Goal: Use online tool/utility: Utilize a website feature to perform a specific function

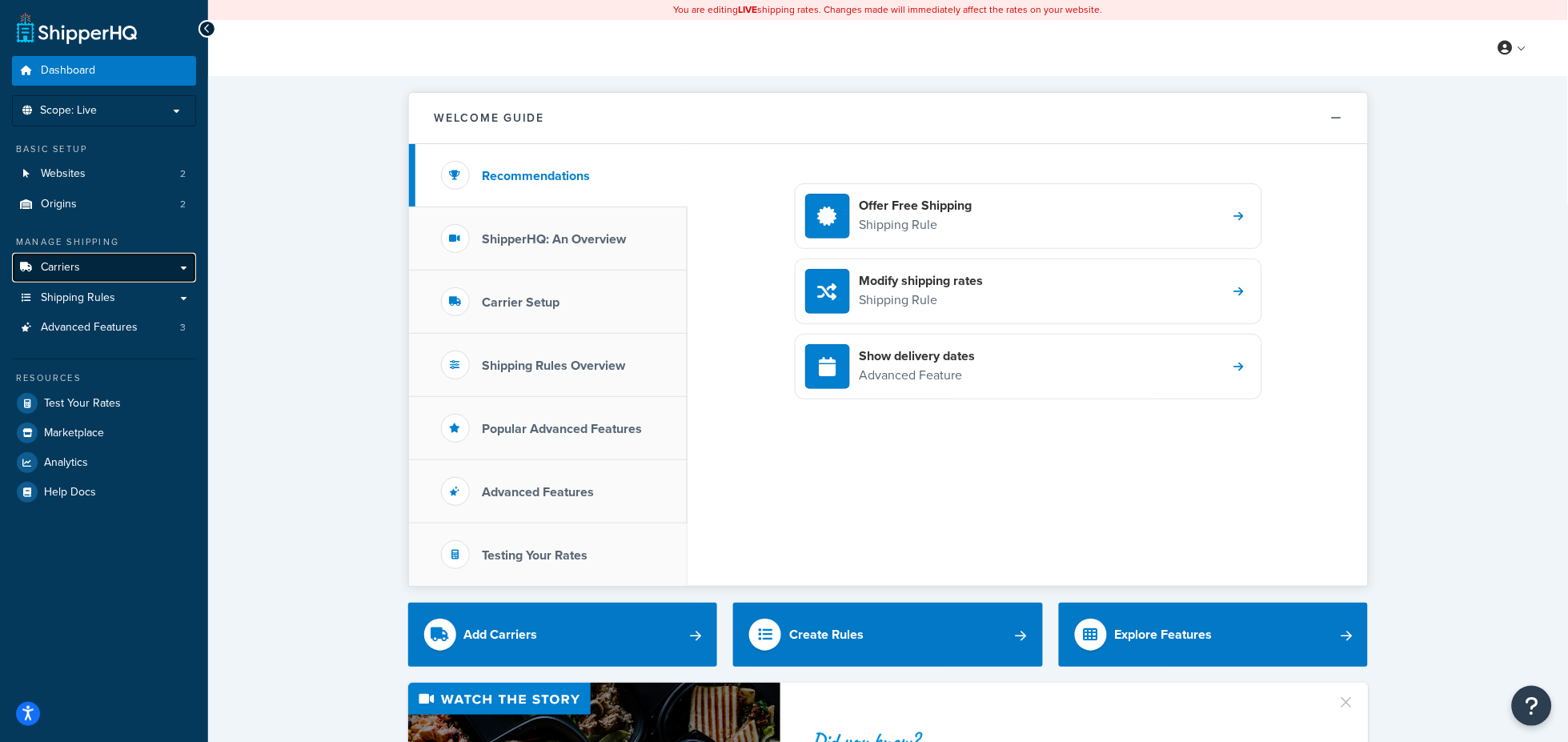
click at [99, 272] on link "Carriers" at bounding box center [103, 267] width 184 height 30
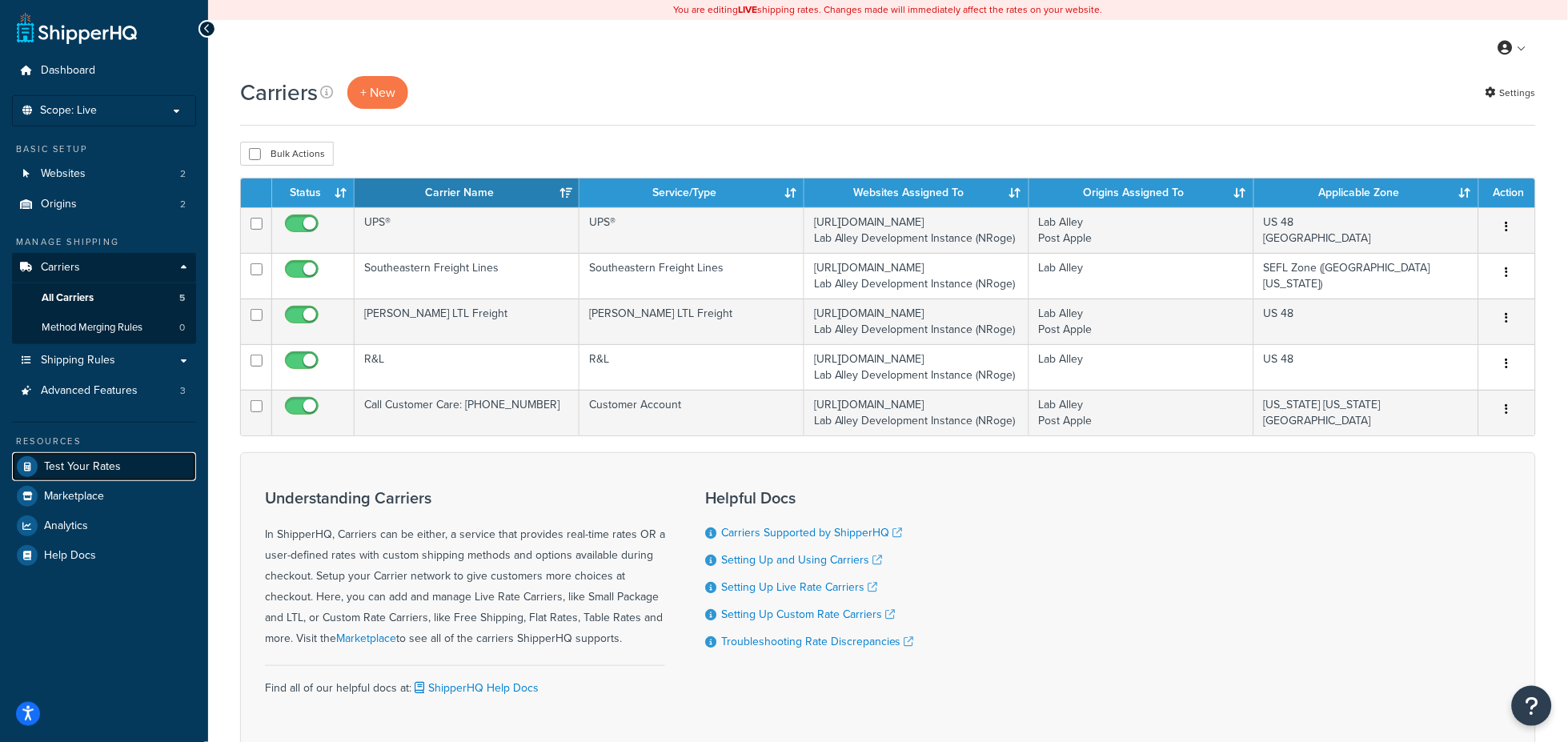
click at [68, 464] on span "Test Your Rates" at bounding box center [82, 467] width 77 height 14
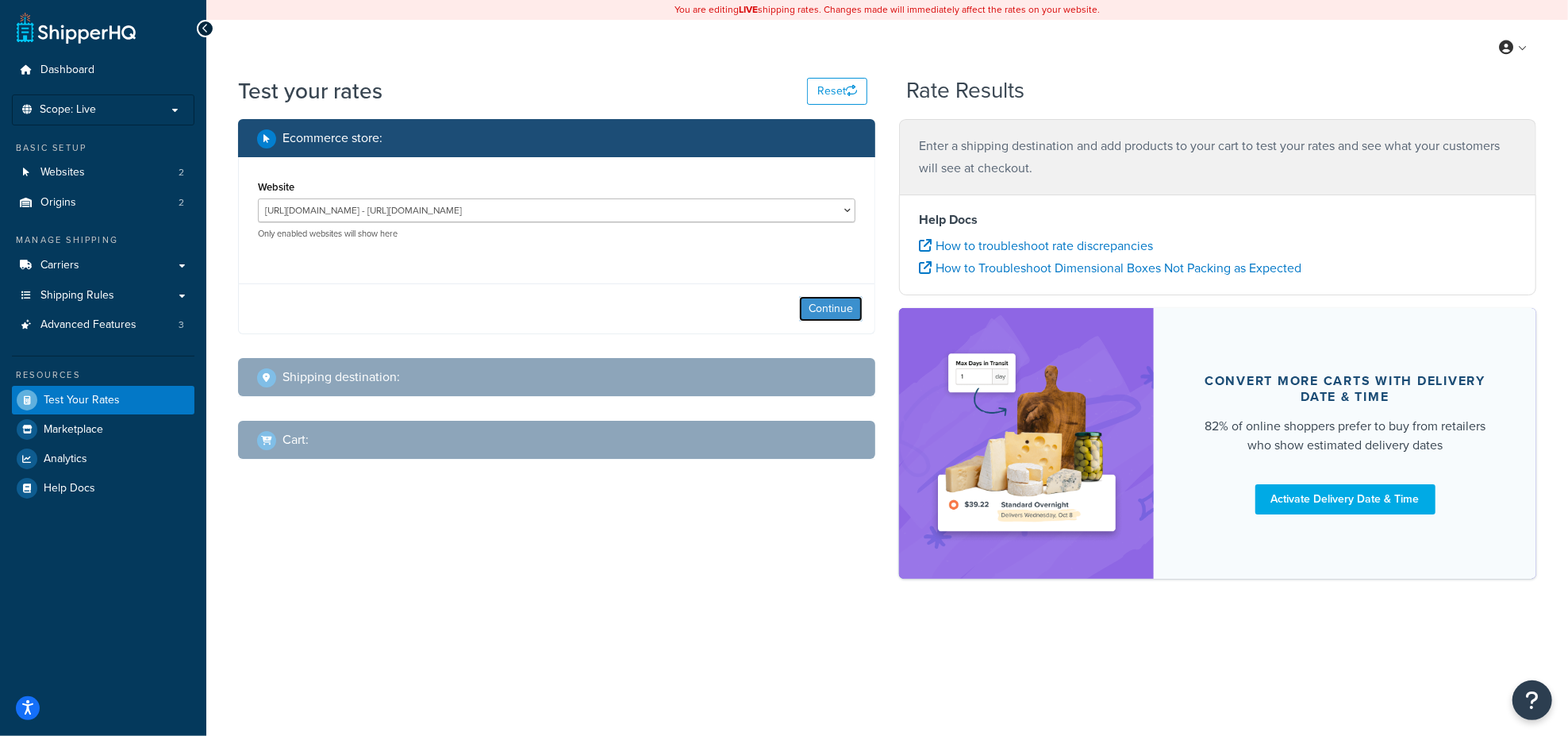
drag, startPoint x: 838, startPoint y: 313, endPoint x: 598, endPoint y: 295, distance: 240.7
click at [838, 313] on button "Continue" at bounding box center [831, 309] width 64 height 25
select select "TX"
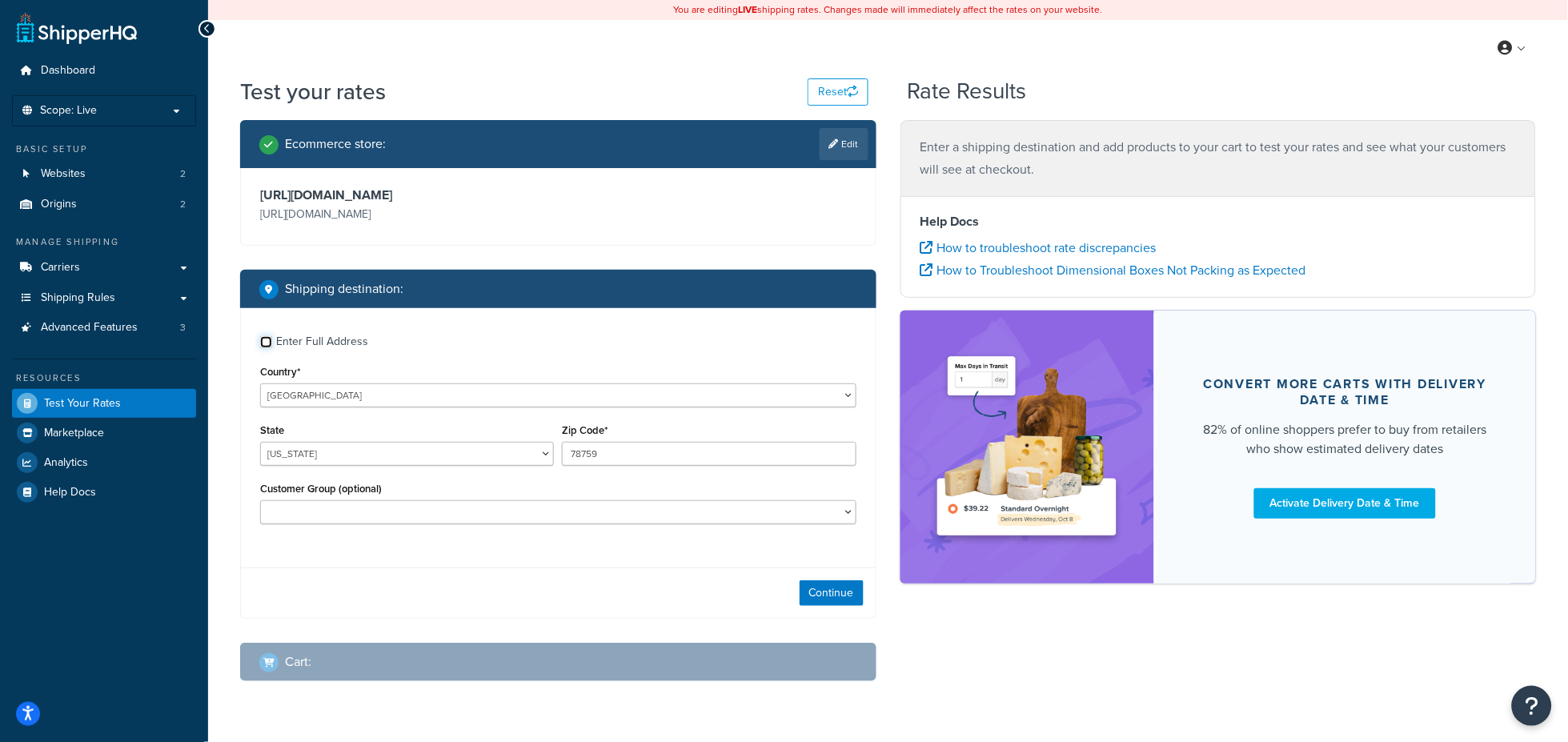
click at [260, 344] on input "Enter Full Address" at bounding box center [265, 342] width 12 height 12
checkbox input "true"
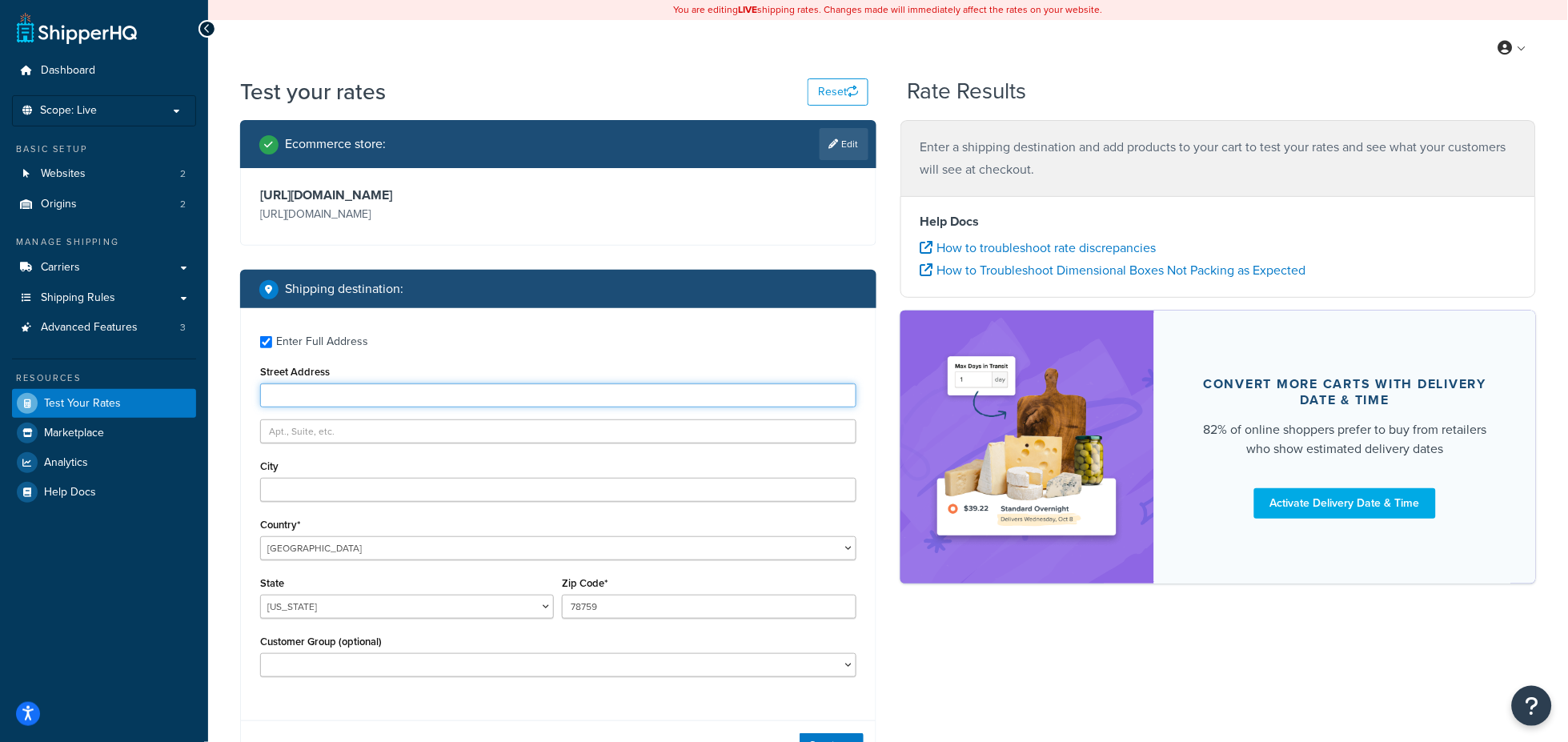
click at [301, 397] on input "Street Address" at bounding box center [558, 395] width 596 height 24
type input "4601 Indiana Street"
type input "Golden"
select select "CO"
type input "80403"
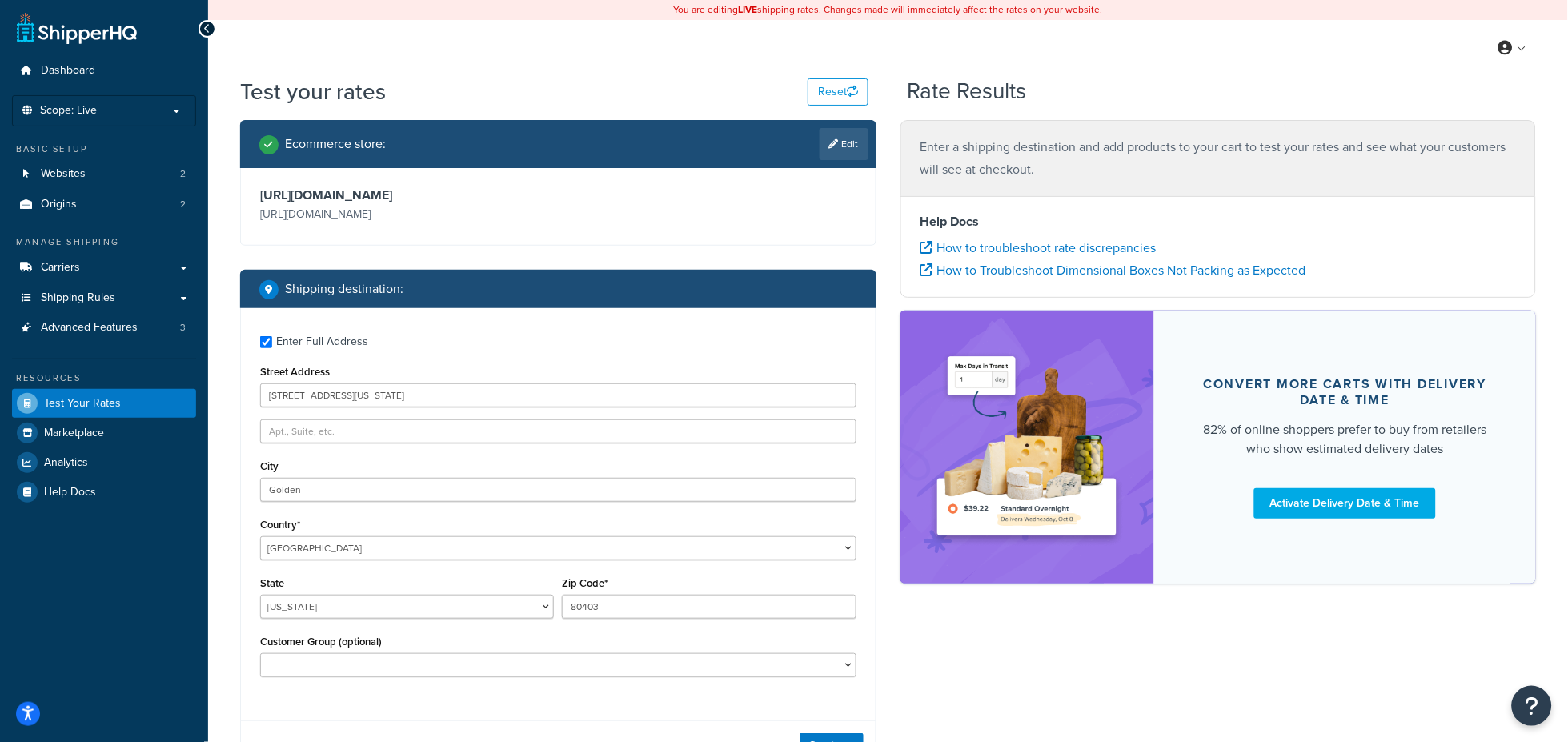
click at [987, 639] on div "Ecommerce store : Edit https://www.laballey.com https://www.laballey.com Shippi…" at bounding box center [888, 490] width 1320 height 739
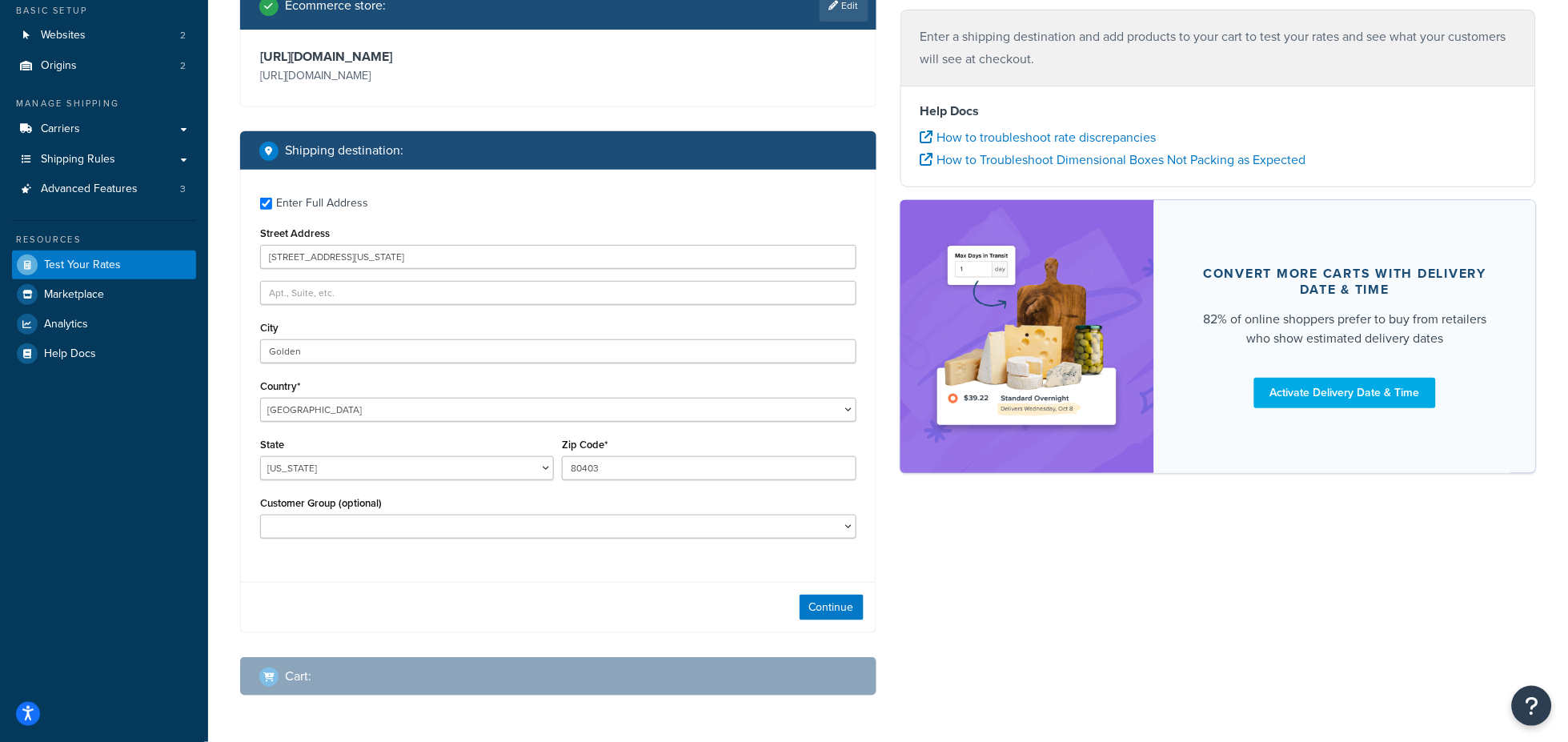
scroll to position [148, 0]
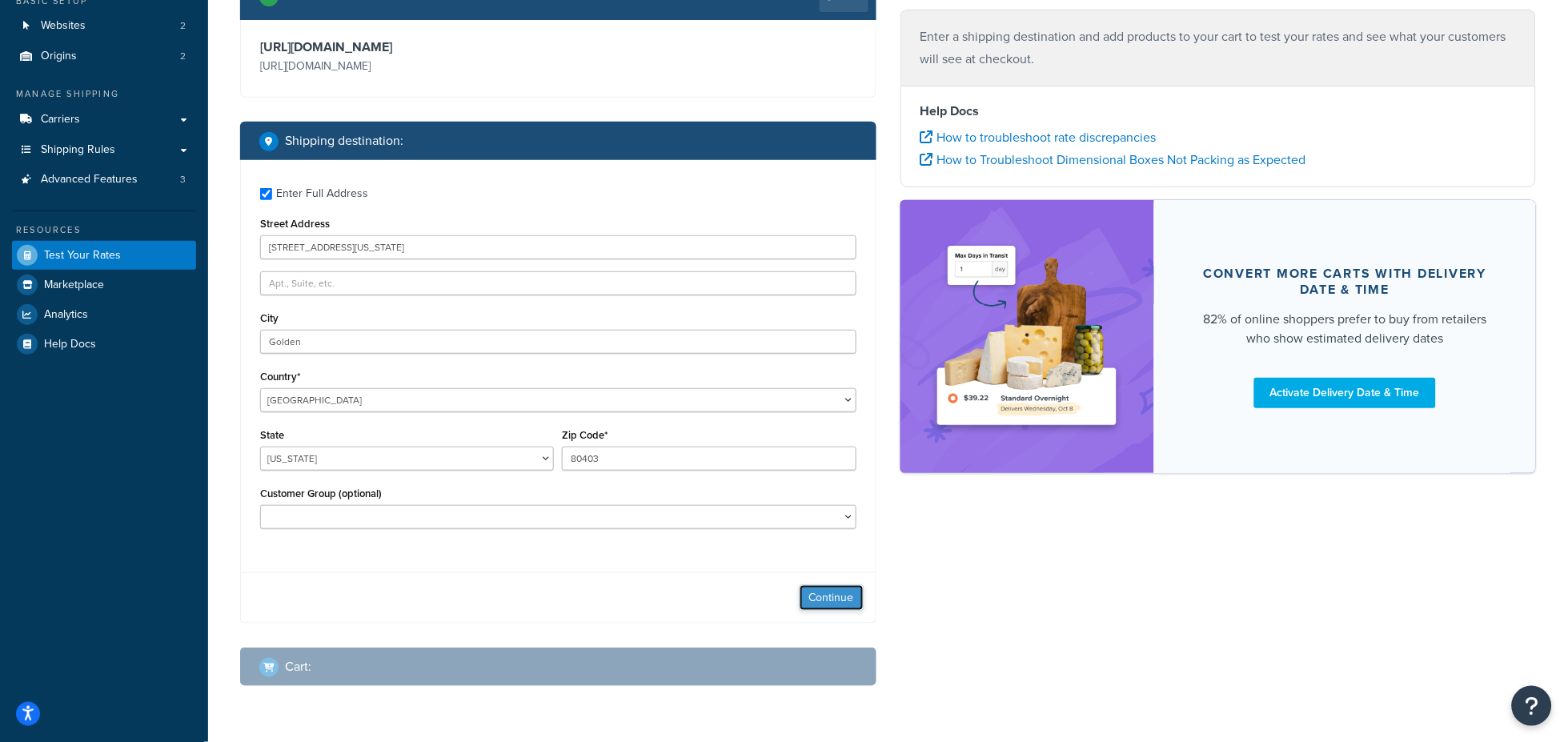
click at [847, 602] on button "Continue" at bounding box center [832, 598] width 64 height 25
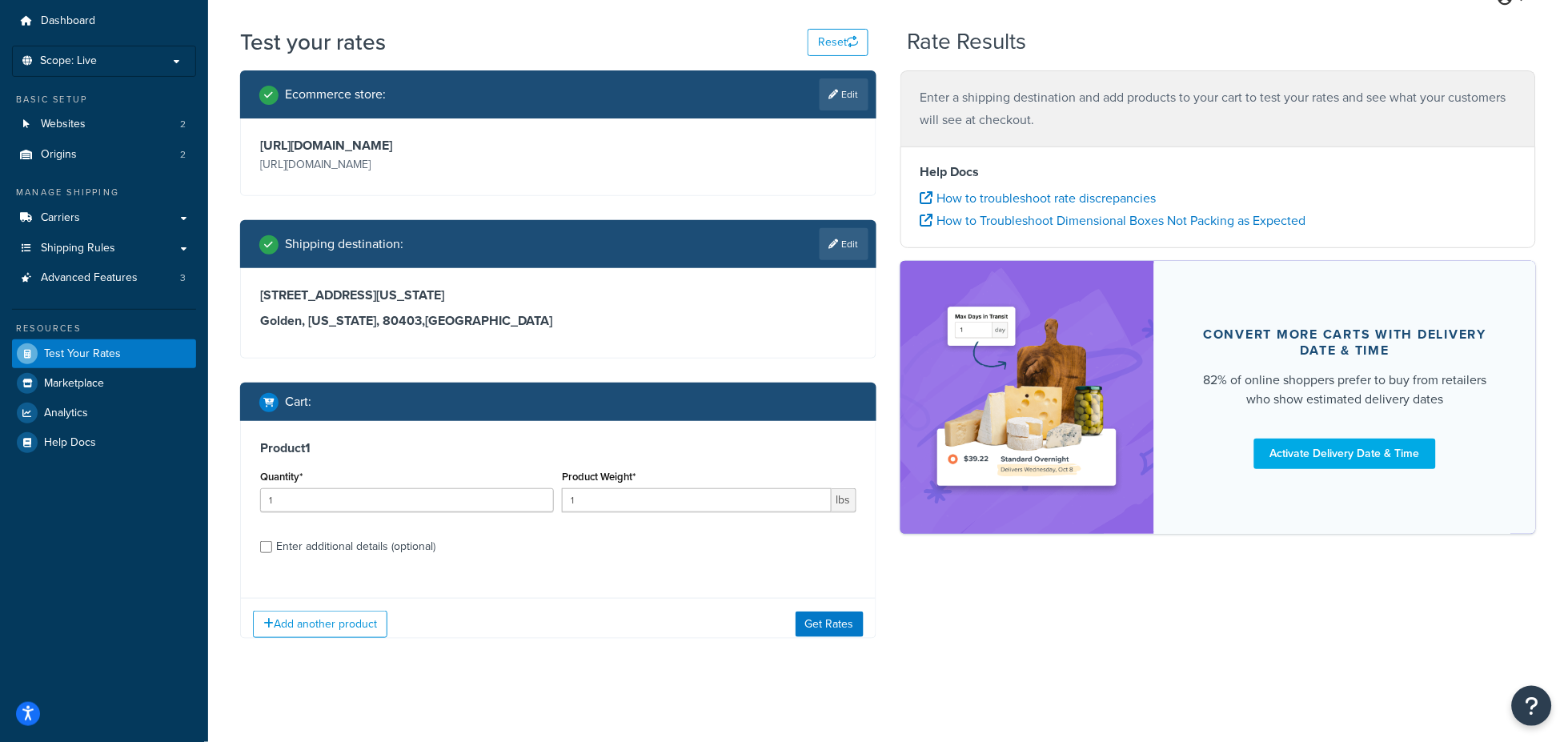
scroll to position [62, 0]
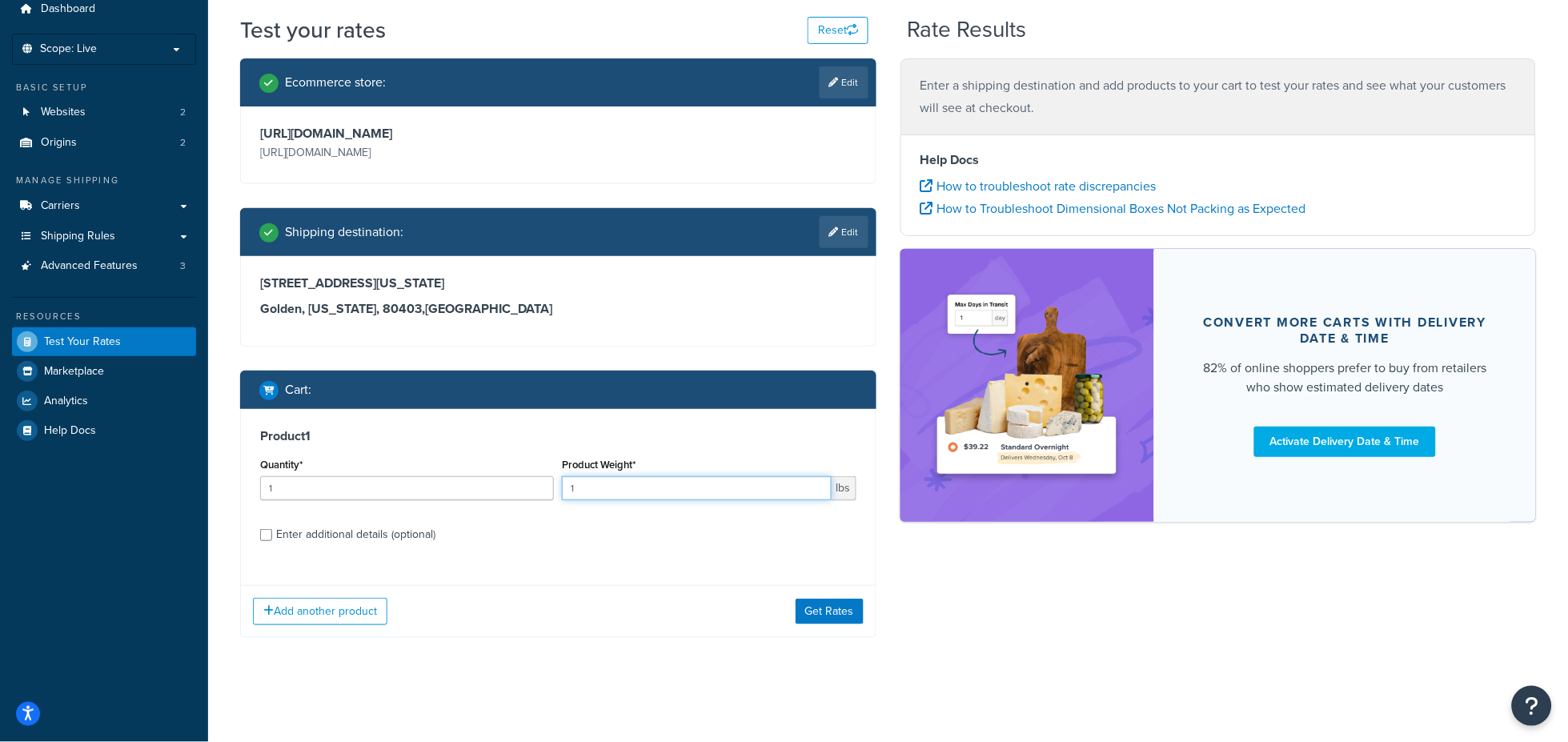
click at [608, 485] on input "1" at bounding box center [696, 488] width 269 height 24
type input "225"
click at [808, 604] on button "Get Rates" at bounding box center [829, 612] width 68 height 25
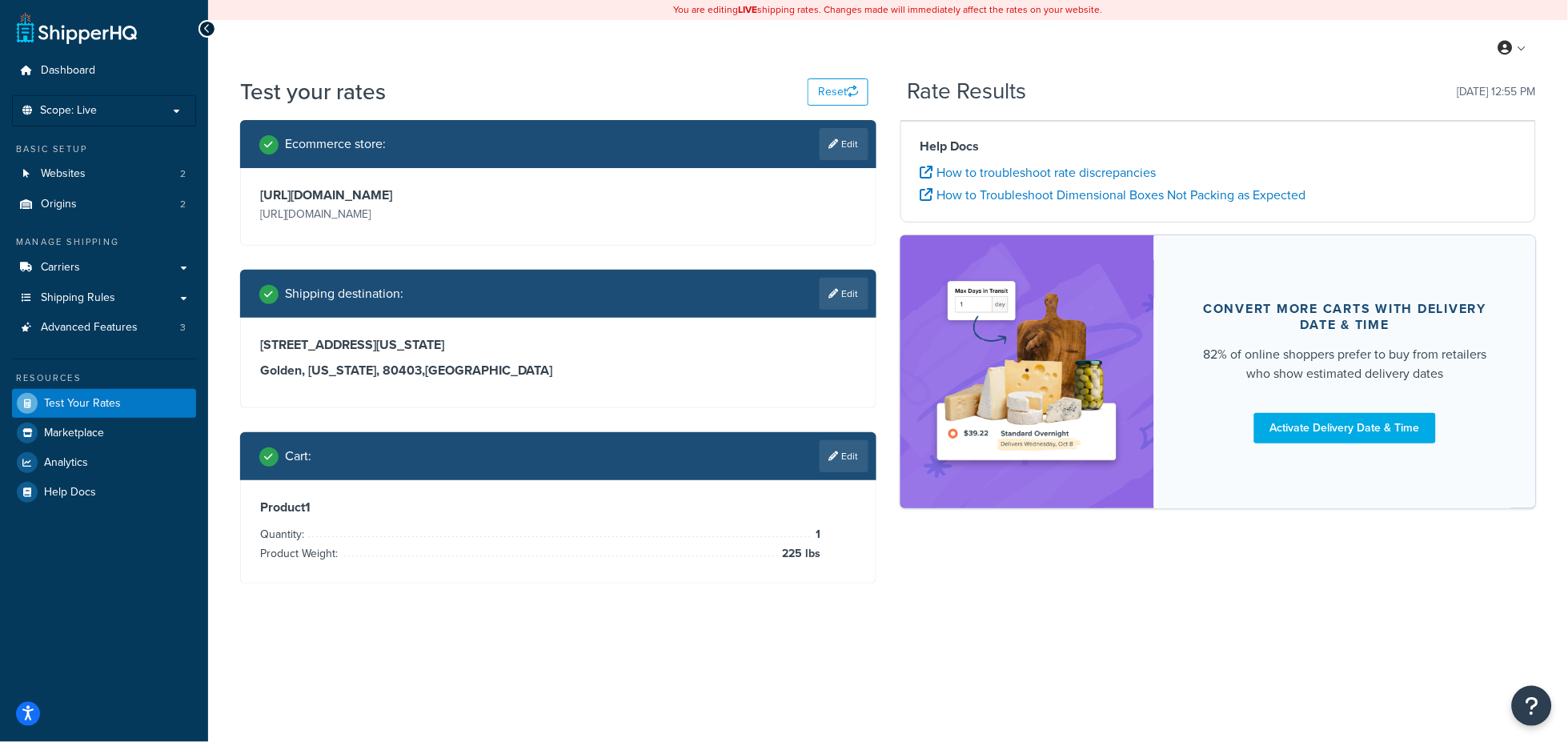
scroll to position [0, 0]
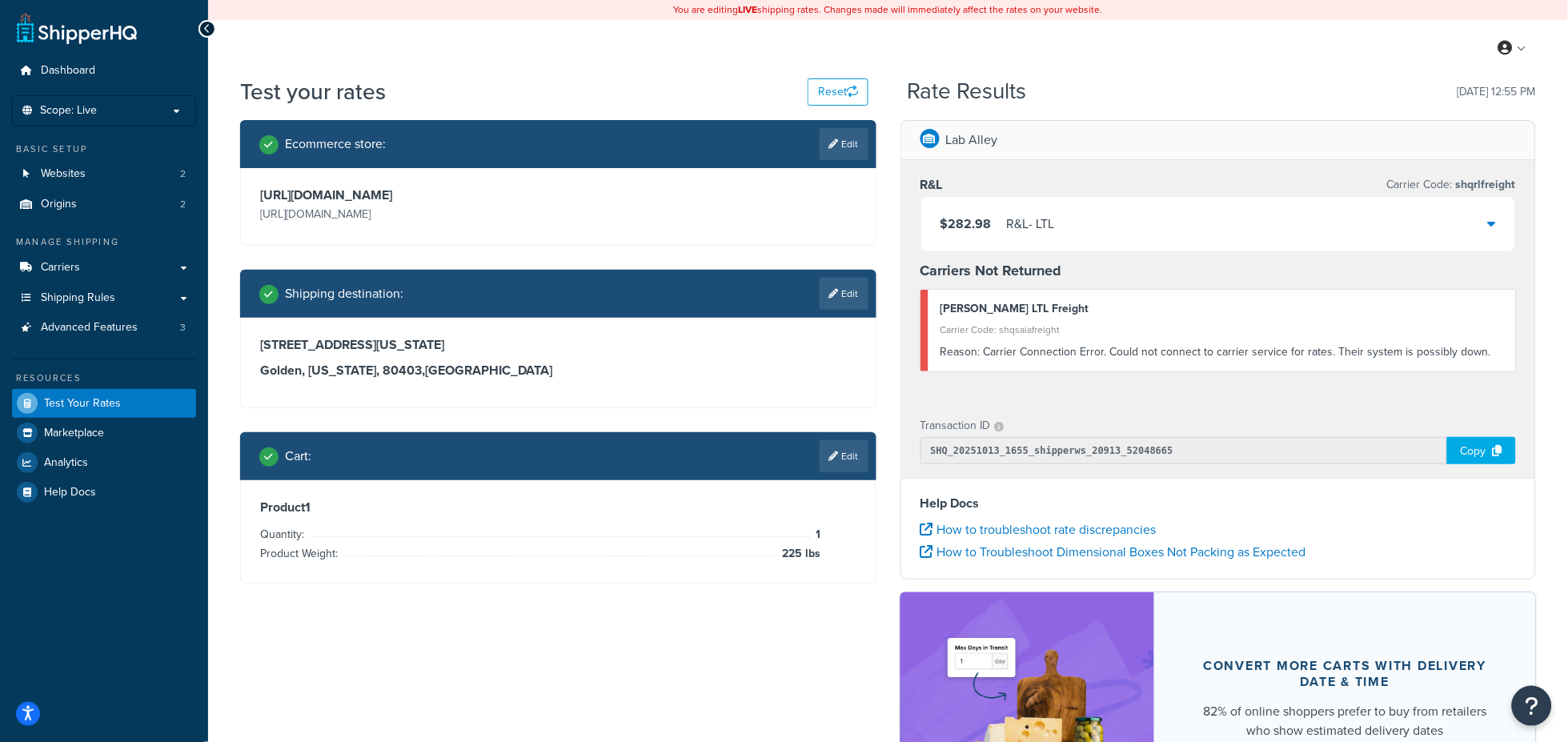
click at [671, 649] on div "Ecommerce store : Edit https://www.laballey.com https://www.laballey.com Shippi…" at bounding box center [888, 501] width 1320 height 761
click at [683, 655] on div "Ecommerce store : Edit https://www.laballey.com https://www.laballey.com Shippi…" at bounding box center [888, 501] width 1320 height 761
click at [794, 395] on div "4601 Indiana Street Golden, Colorado, 80403 , United States" at bounding box center [558, 362] width 635 height 90
click at [851, 454] on link "Edit" at bounding box center [844, 456] width 49 height 32
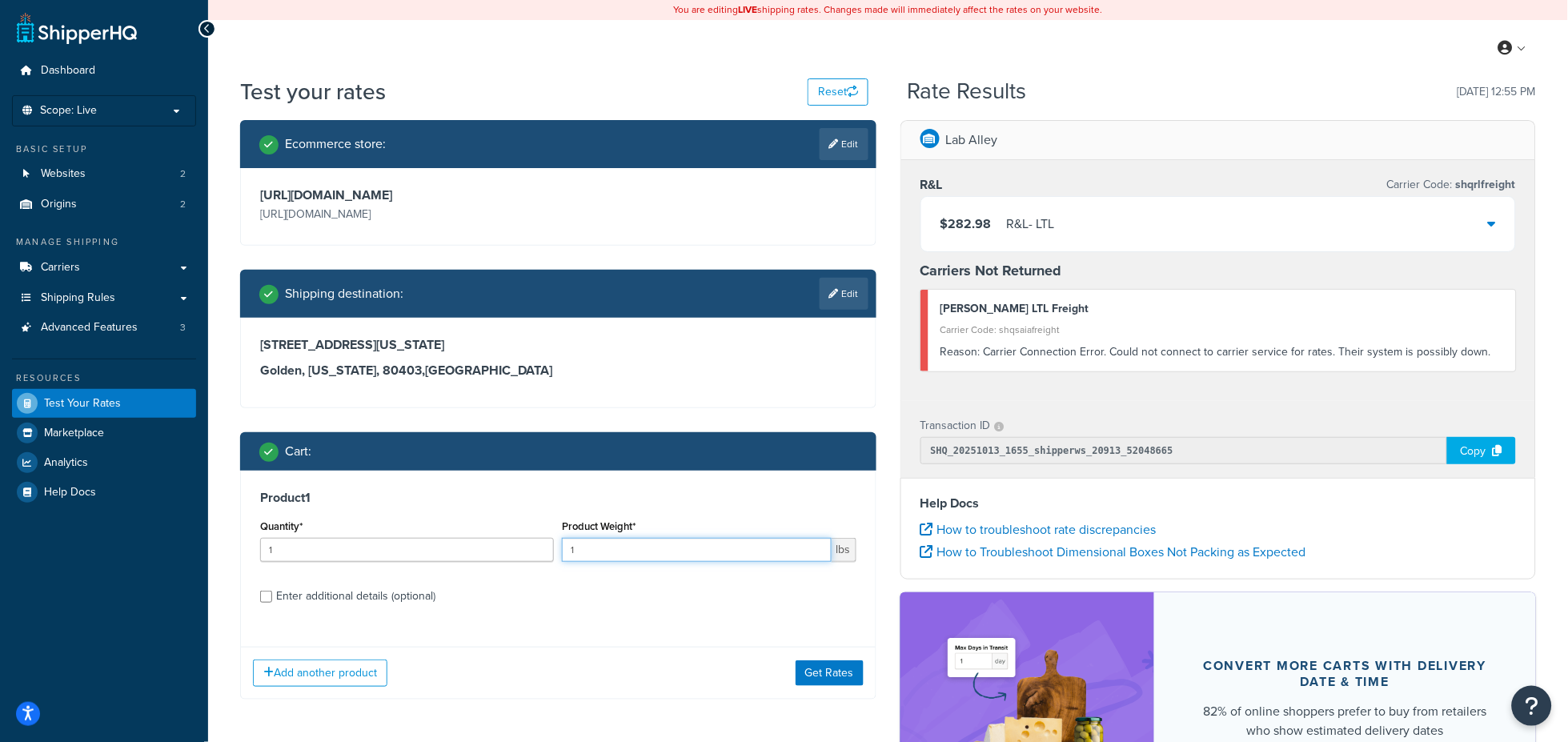
click at [604, 544] on input "1" at bounding box center [696, 550] width 269 height 24
type input "225"
click at [840, 669] on button "Get Rates" at bounding box center [829, 673] width 68 height 25
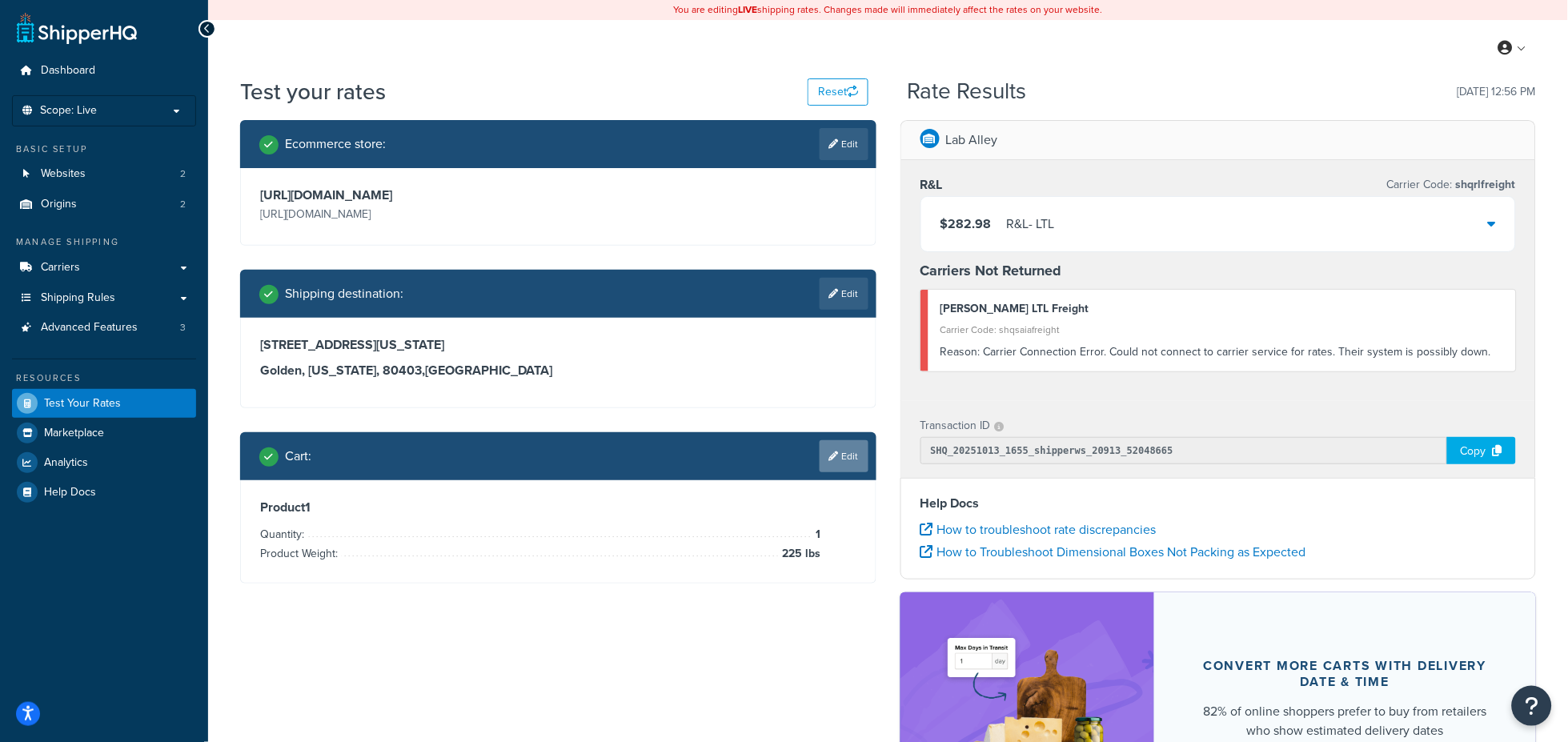
click at [837, 454] on link "Edit" at bounding box center [844, 456] width 49 height 32
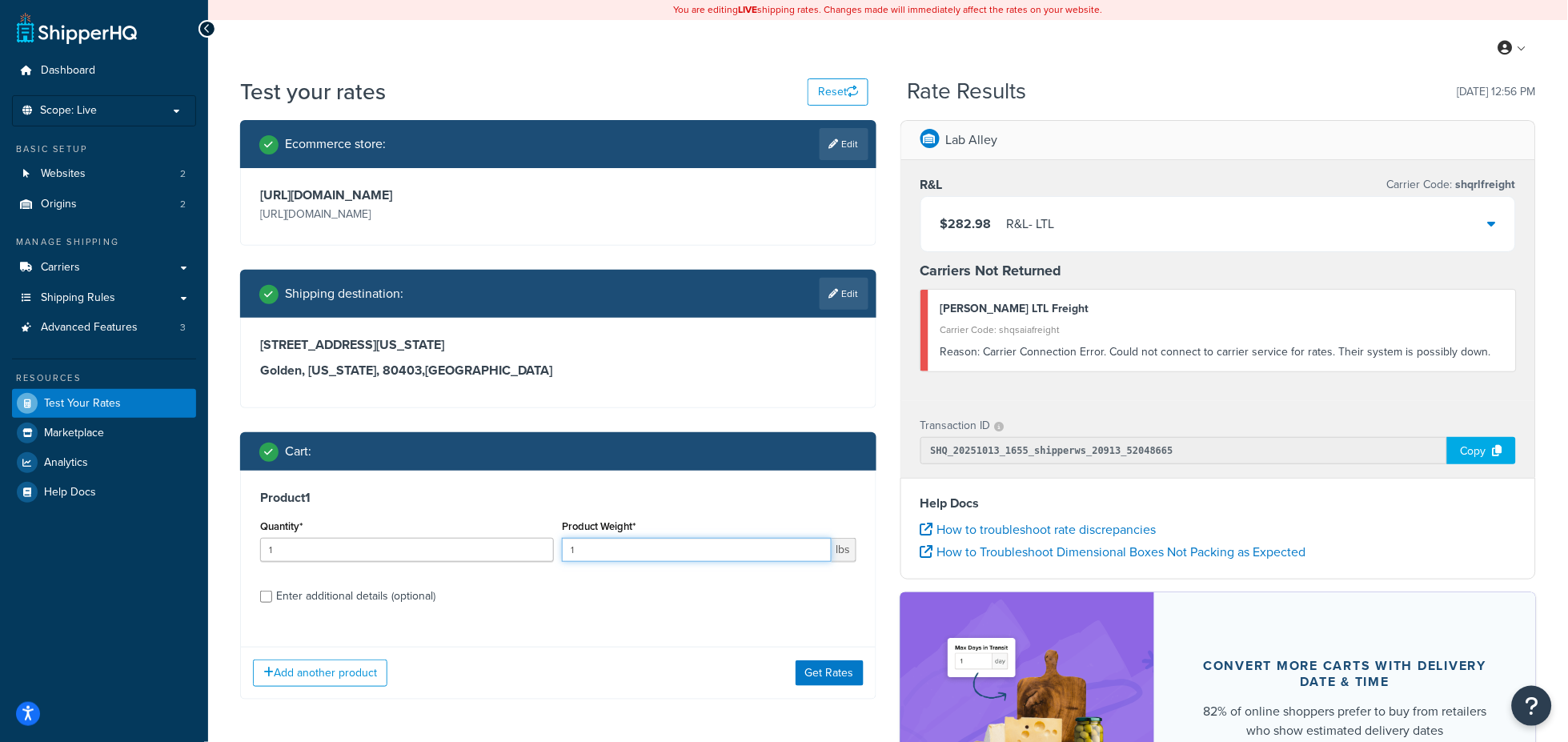
click at [669, 546] on input "1" at bounding box center [696, 550] width 269 height 24
type input "226"
click at [713, 619] on div "Product 1 Quantity* 1 Product Weight* 226 lbs Enter additional details (optiona…" at bounding box center [558, 553] width 635 height 164
click at [833, 680] on button "Get Rates" at bounding box center [829, 673] width 68 height 25
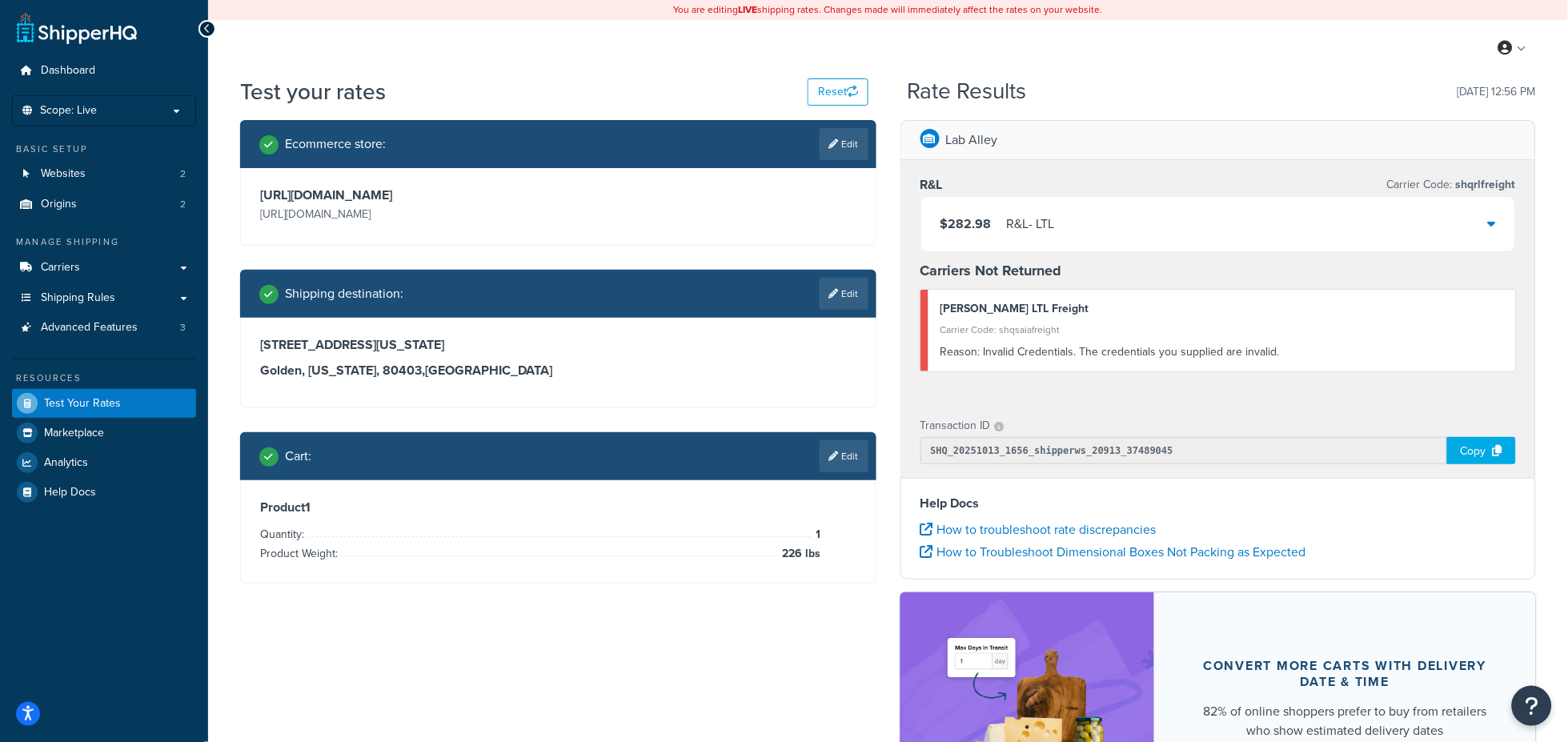
click at [495, 715] on div "Ecommerce store : Edit https://www.laballey.com https://www.laballey.com Shippi…" at bounding box center [888, 501] width 1320 height 761
click at [850, 452] on link "Edit" at bounding box center [844, 456] width 49 height 32
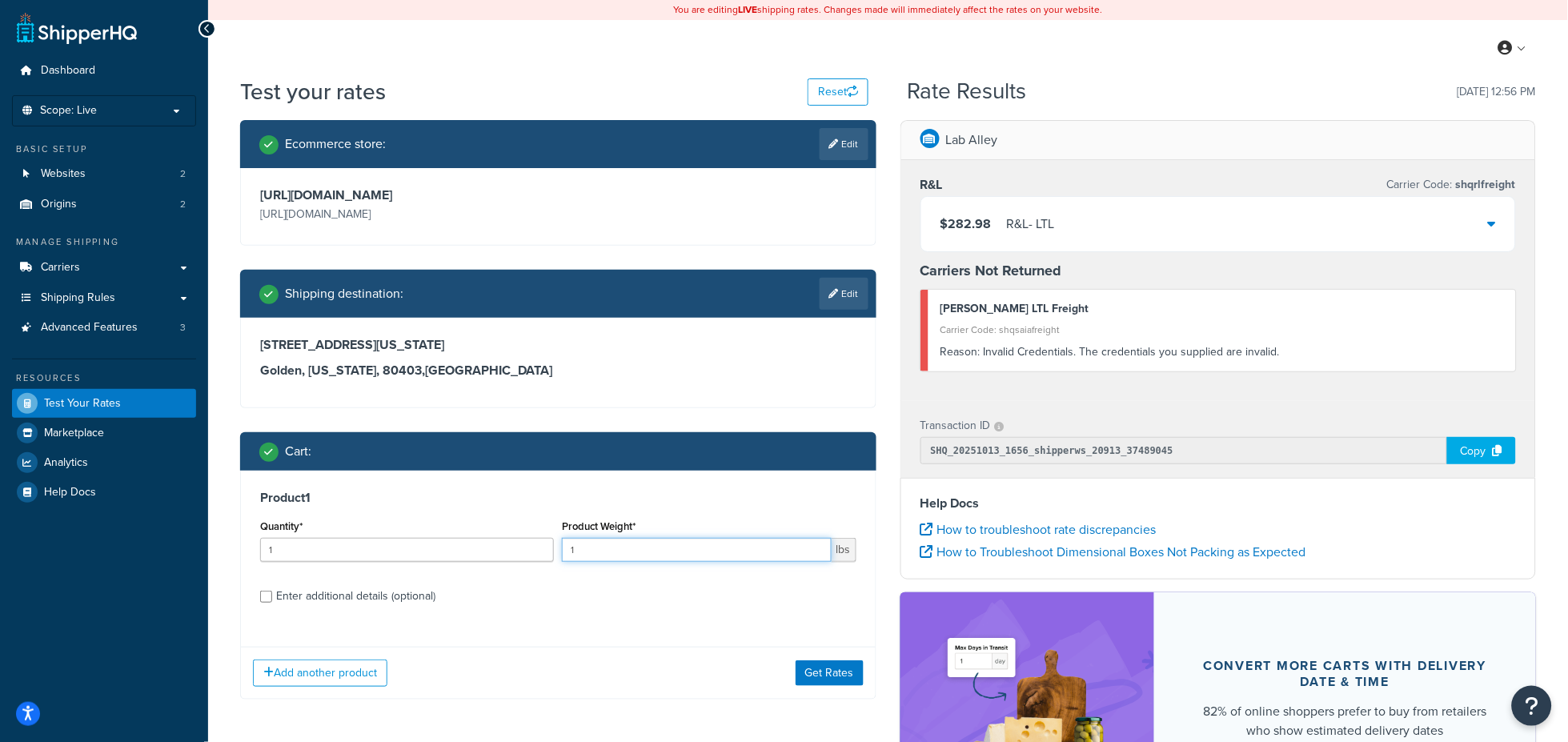
click at [673, 556] on input "1" at bounding box center [696, 550] width 269 height 24
type input "225"
click at [834, 681] on button "Get Rates" at bounding box center [829, 673] width 68 height 25
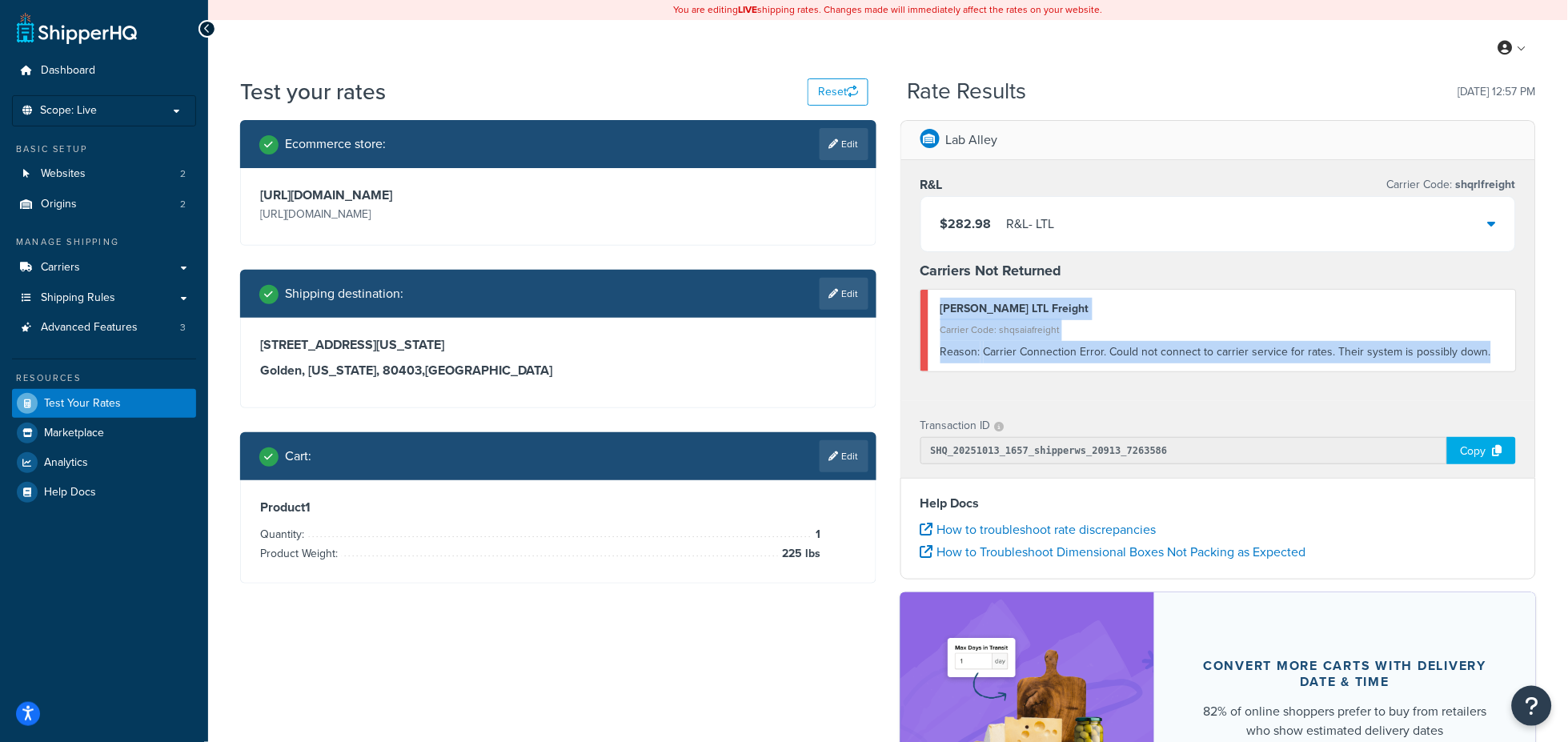
drag, startPoint x: 1488, startPoint y: 354, endPoint x: 925, endPoint y: 321, distance: 564.0
click at [925, 321] on div "SAIA LTL Freight Carrier Code: shqsaiafreight Reason: Carrier Connection Error.…" at bounding box center [1218, 331] width 596 height 82
